Goal: Find specific page/section: Find specific page/section

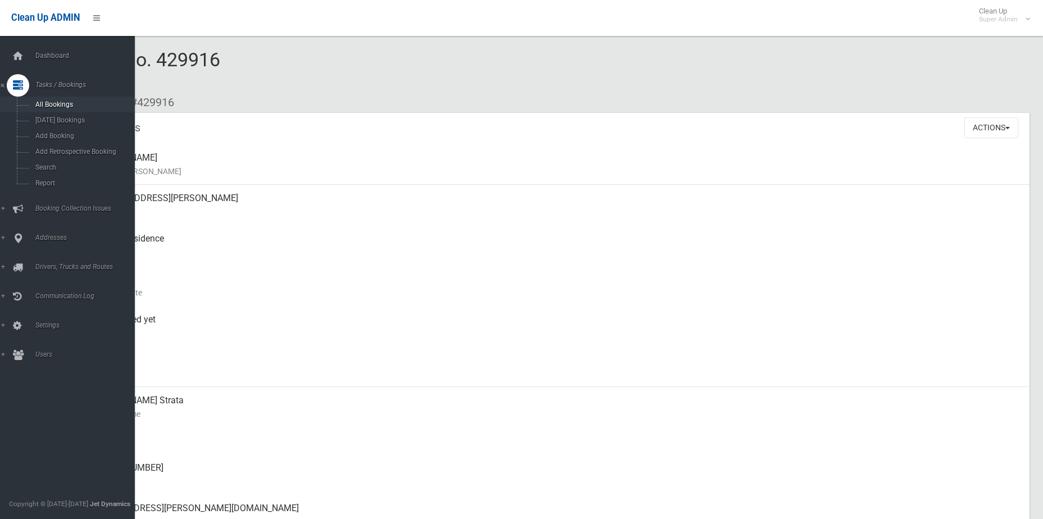
scroll to position [225, 0]
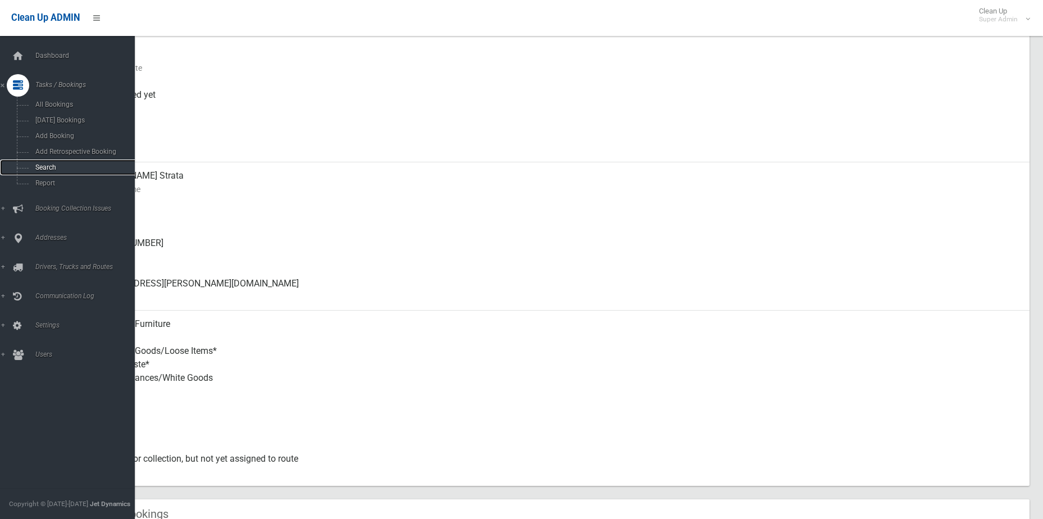
click at [46, 171] on span "Search" at bounding box center [83, 167] width 102 height 8
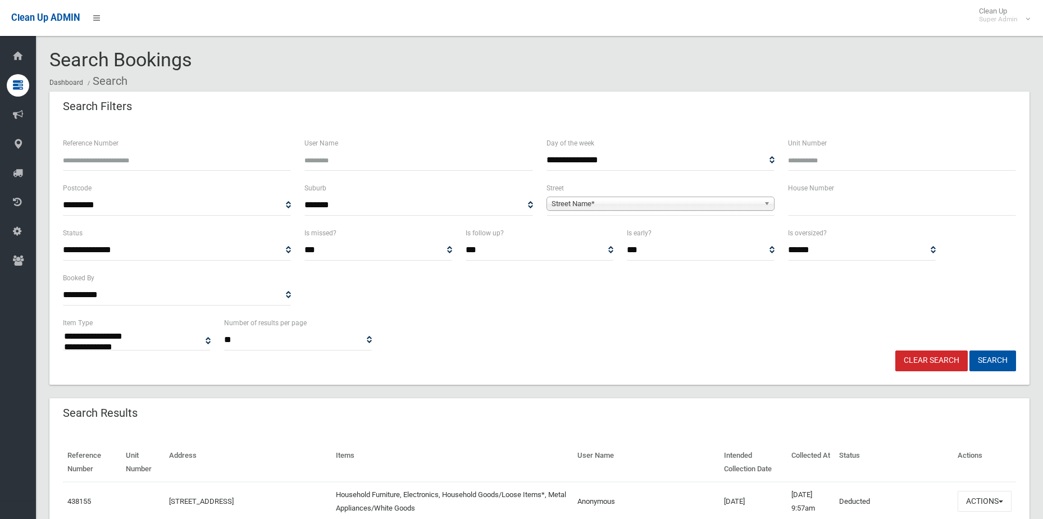
select select
click at [588, 198] on span "Street Name*" at bounding box center [655, 203] width 208 height 13
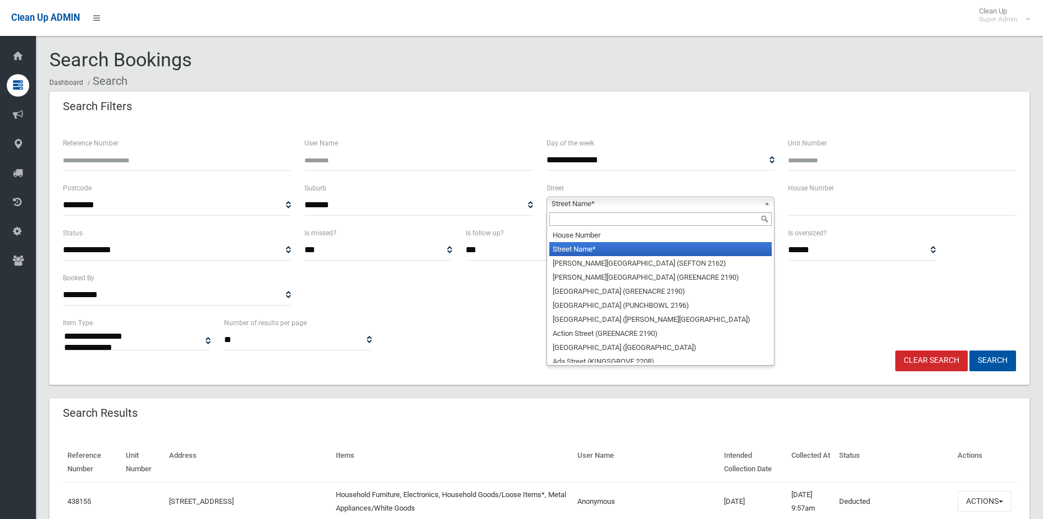
click at [162, 162] on input "Reference Number" at bounding box center [177, 160] width 228 height 21
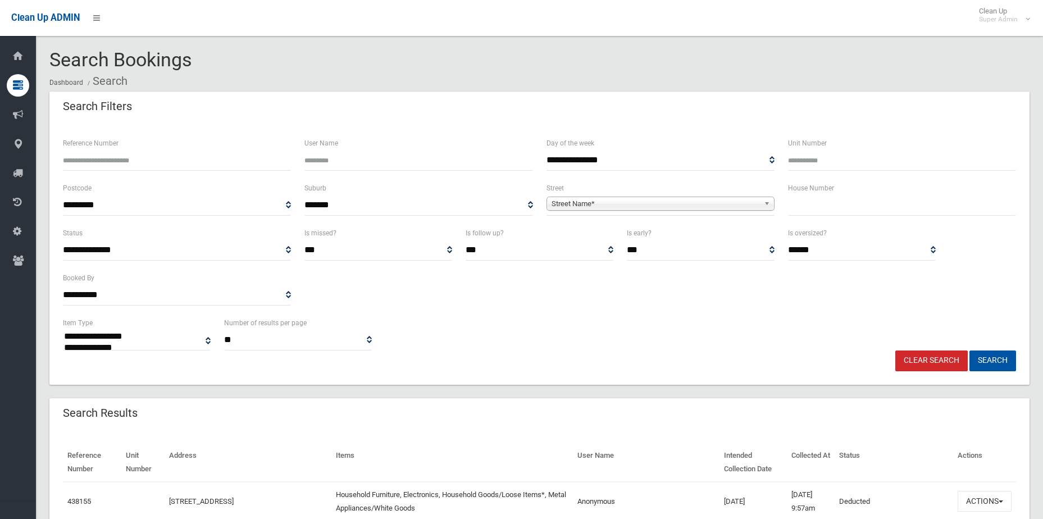
click at [665, 204] on span "Street Name*" at bounding box center [655, 203] width 208 height 13
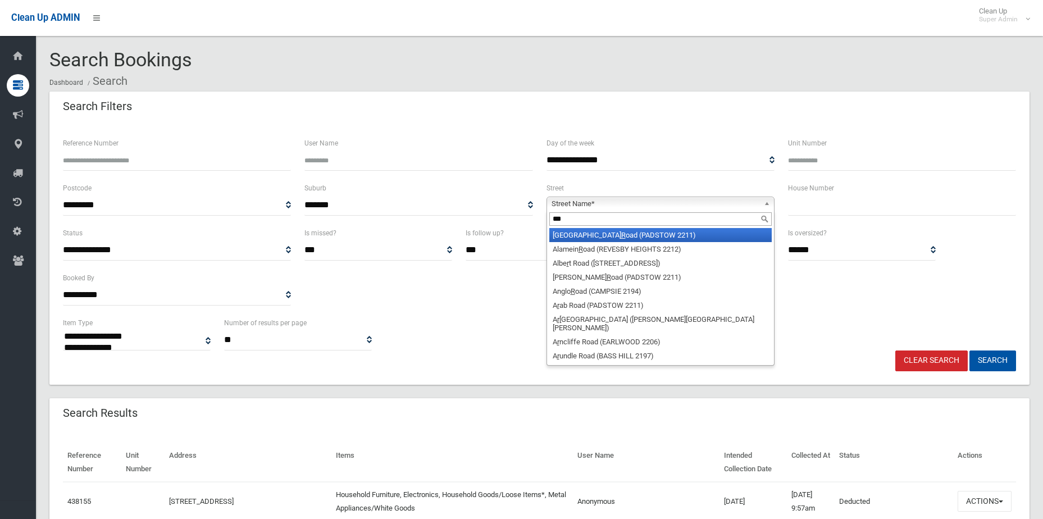
type input "****"
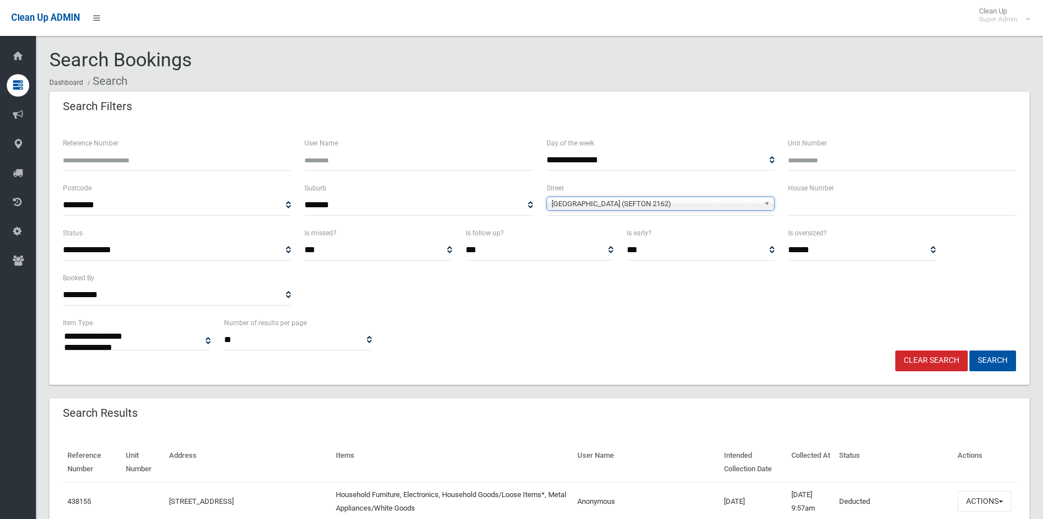
click at [969, 350] on button "Search" at bounding box center [992, 360] width 47 height 21
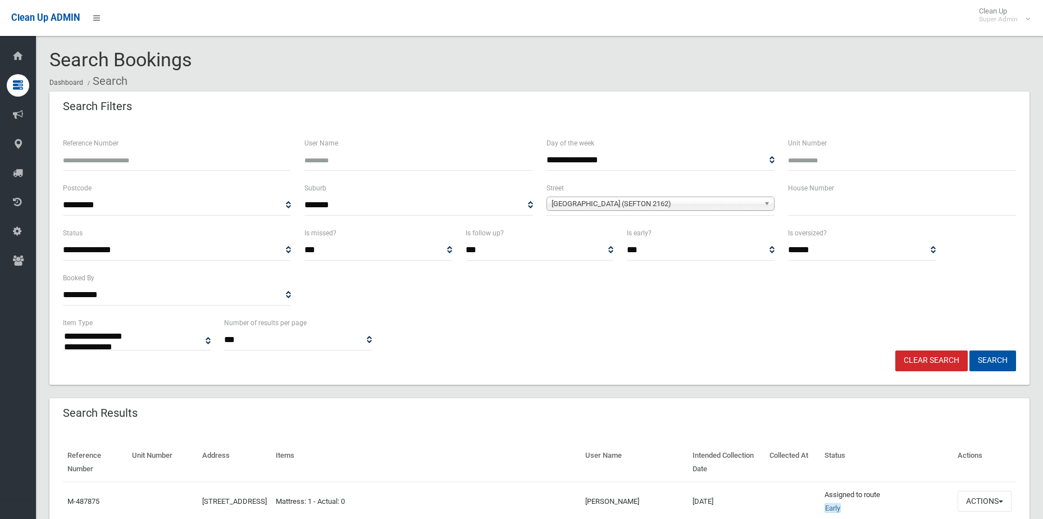
select select
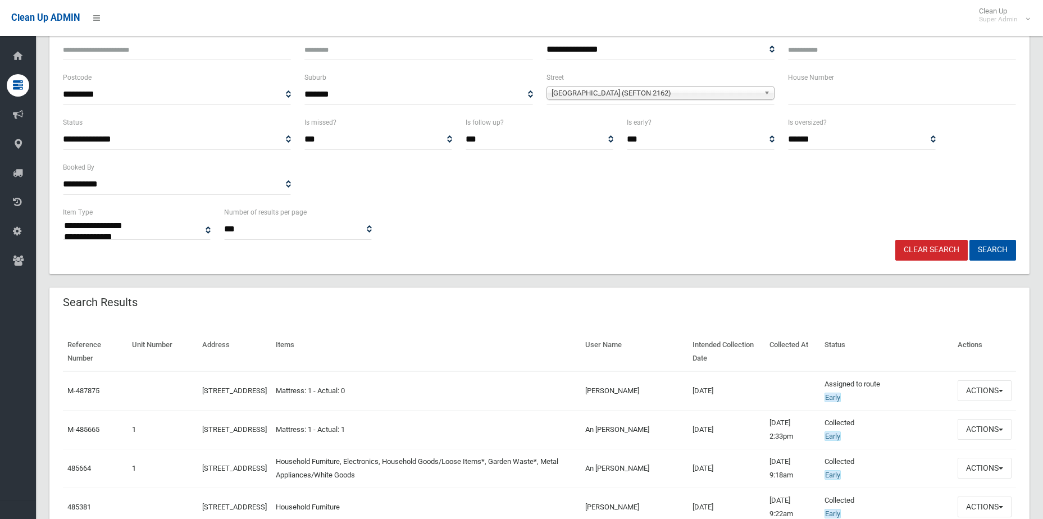
scroll to position [281, 0]
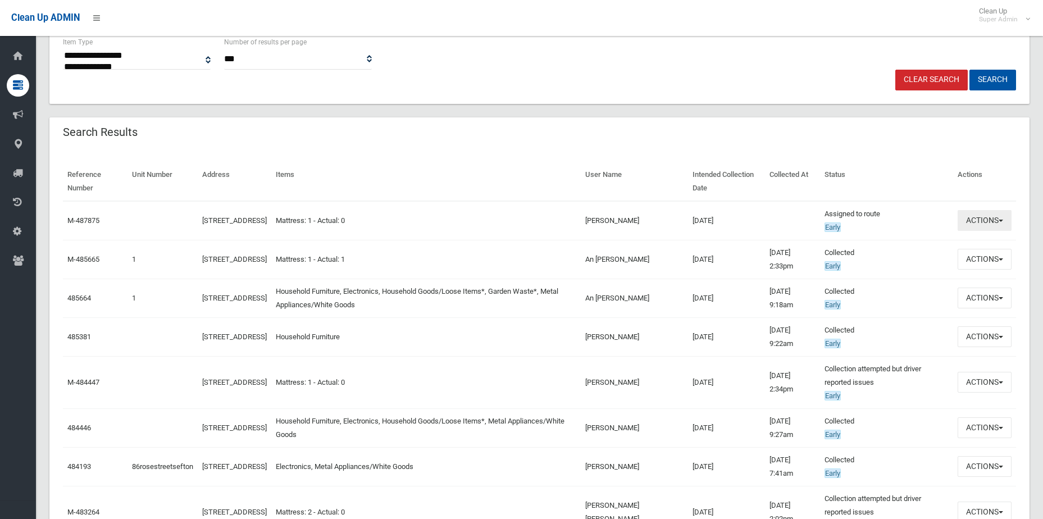
click at [1000, 229] on button "Actions" at bounding box center [984, 220] width 54 height 21
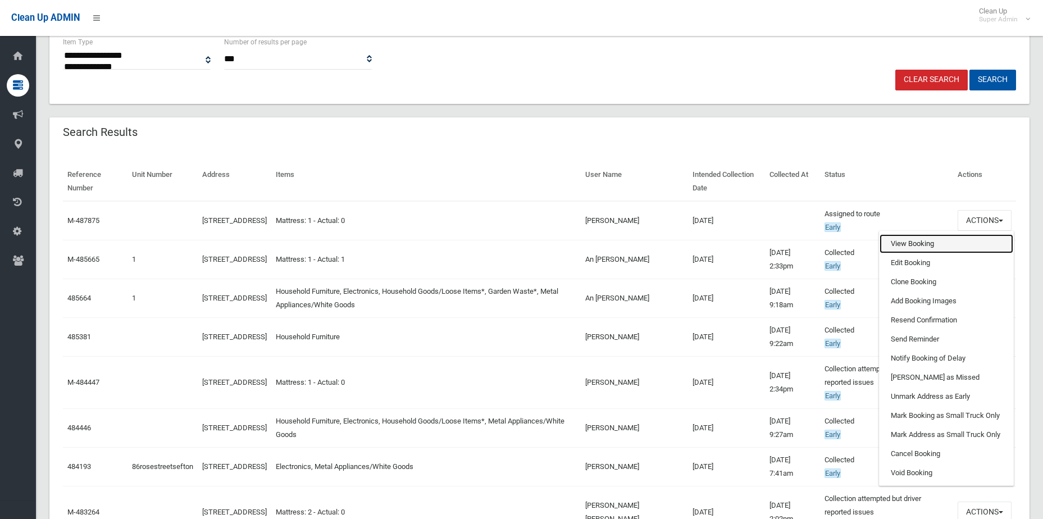
click at [948, 245] on link "View Booking" at bounding box center [946, 243] width 134 height 19
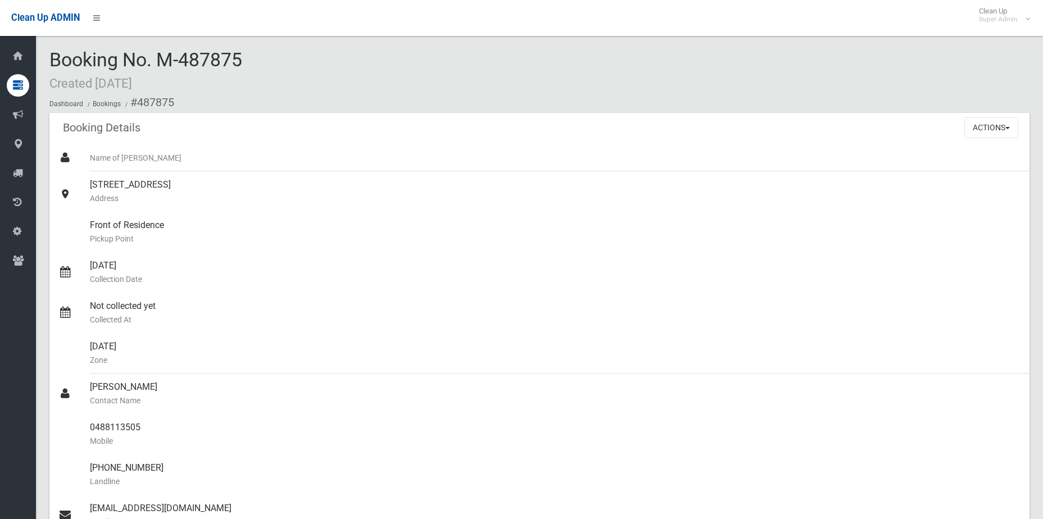
drag, startPoint x: 180, startPoint y: 63, endPoint x: 280, endPoint y: 56, distance: 100.2
click at [280, 56] on div "Booking No. M-487875 Created [DATE] Dashboard Bookings #487875" at bounding box center [539, 80] width 980 height 63
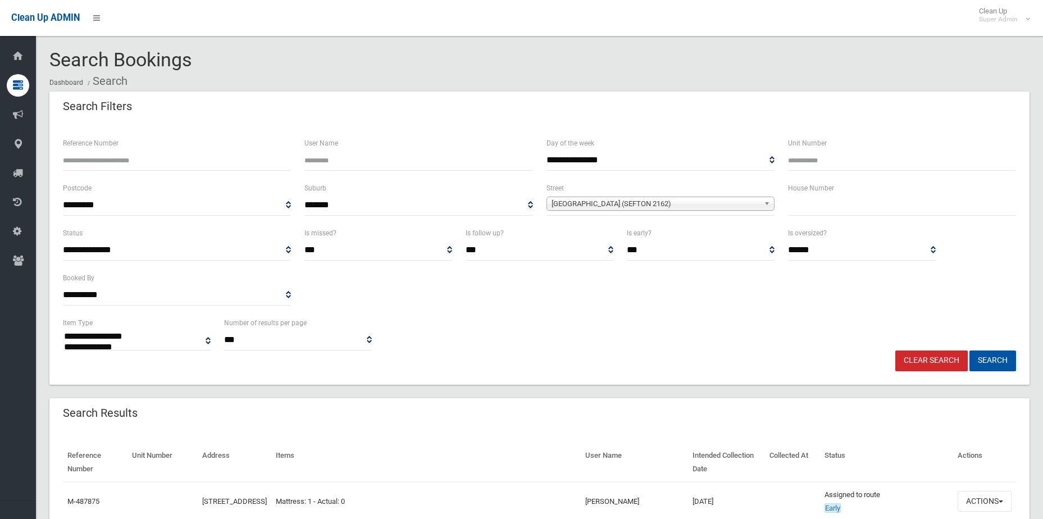
select select
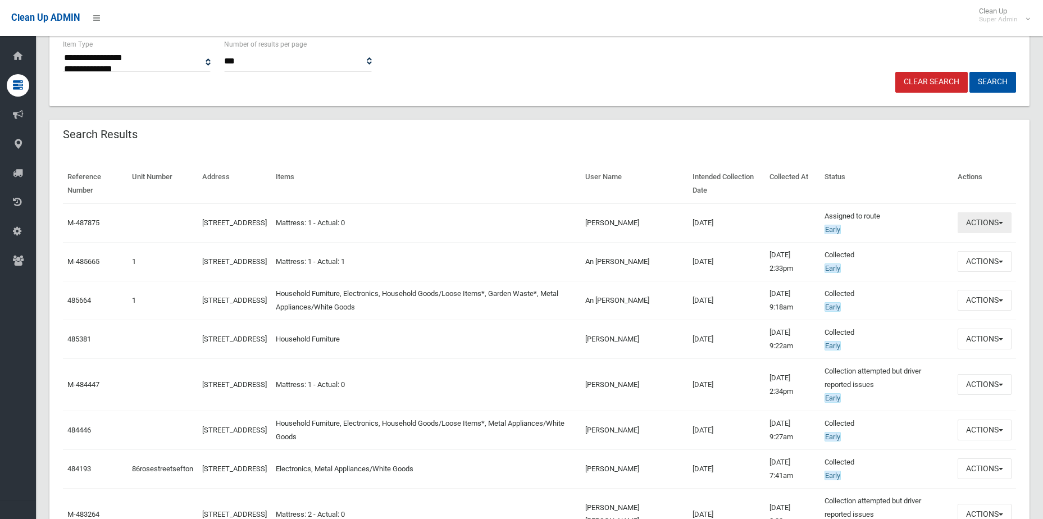
click at [980, 233] on button "Actions" at bounding box center [984, 222] width 54 height 21
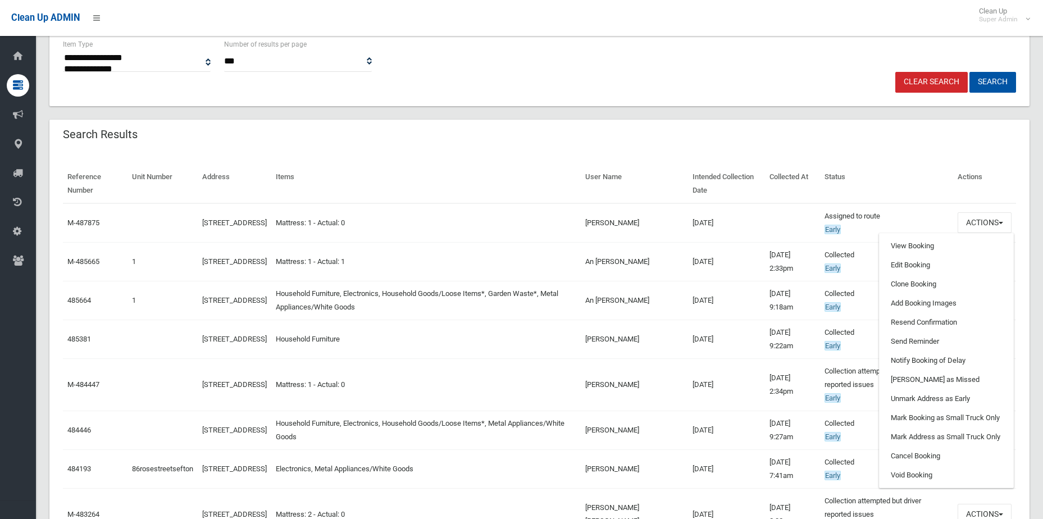
click at [719, 142] on div "Search Results" at bounding box center [539, 135] width 980 height 31
